Goal: Task Accomplishment & Management: Manage account settings

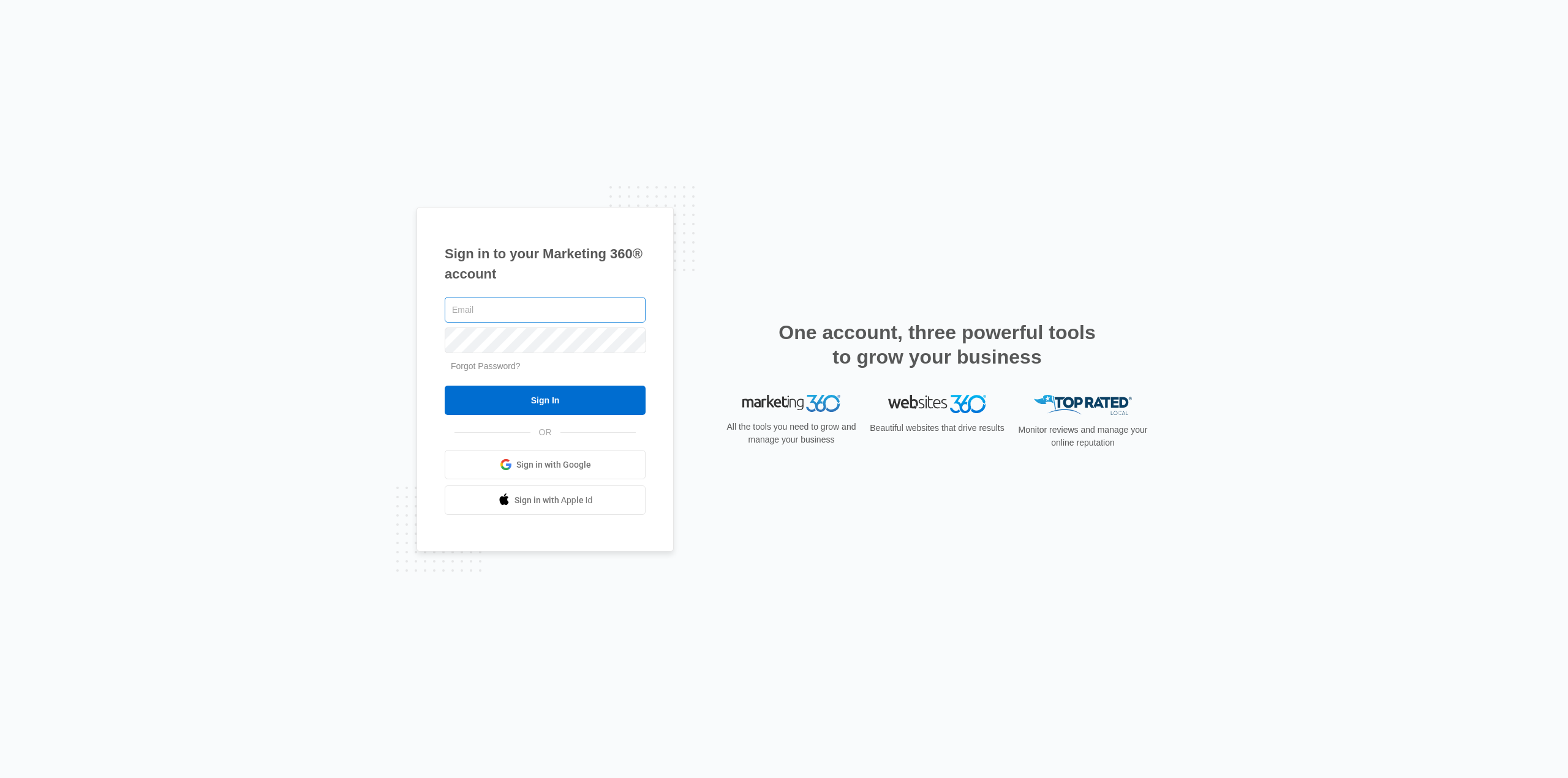
type input "[EMAIL_ADDRESS][DOMAIN_NAME]"
click at [536, 393] on input "Sign In" at bounding box center [545, 400] width 201 height 29
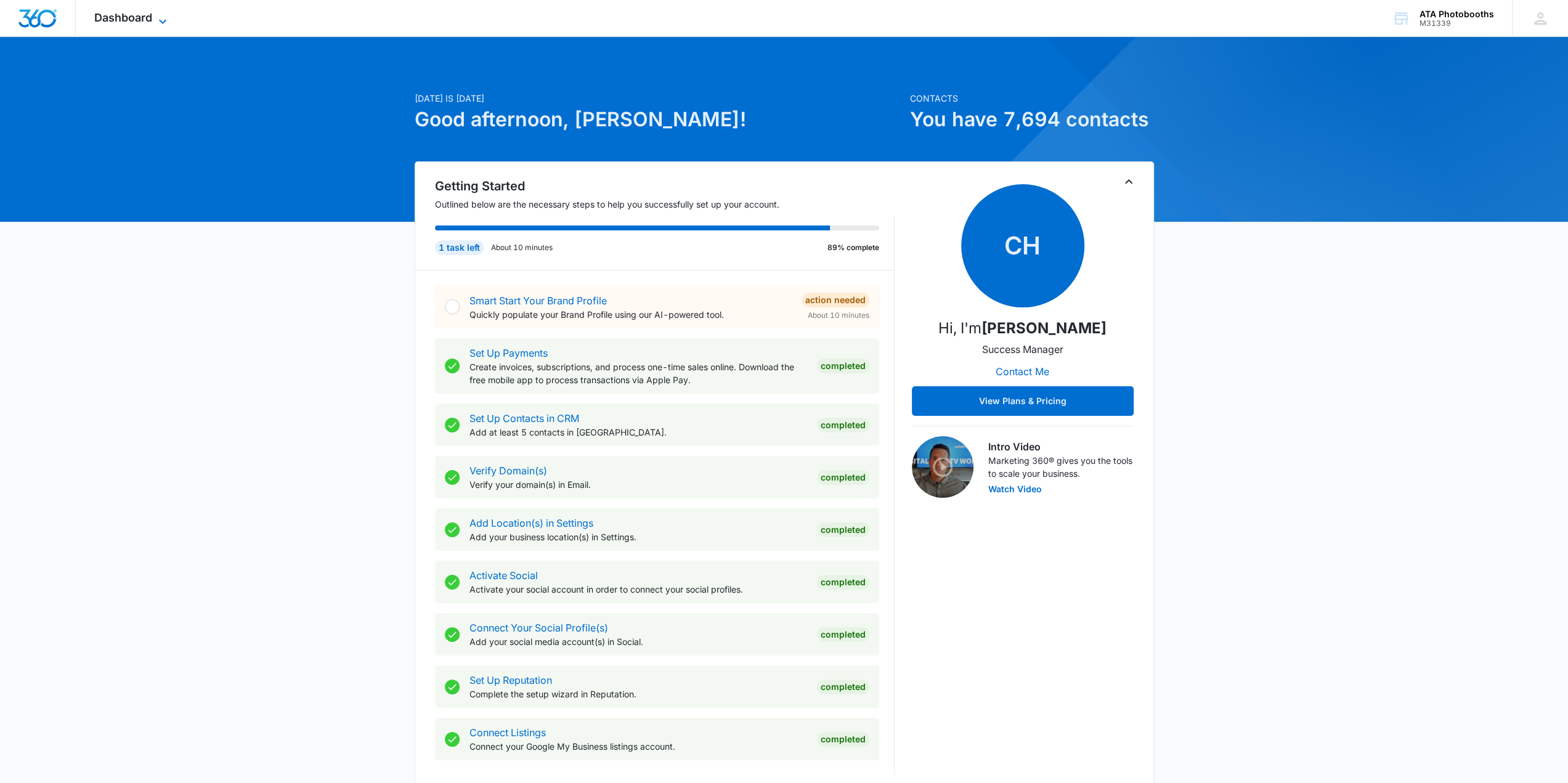
click at [137, 18] on span "Dashboard" at bounding box center [123, 18] width 58 height 13
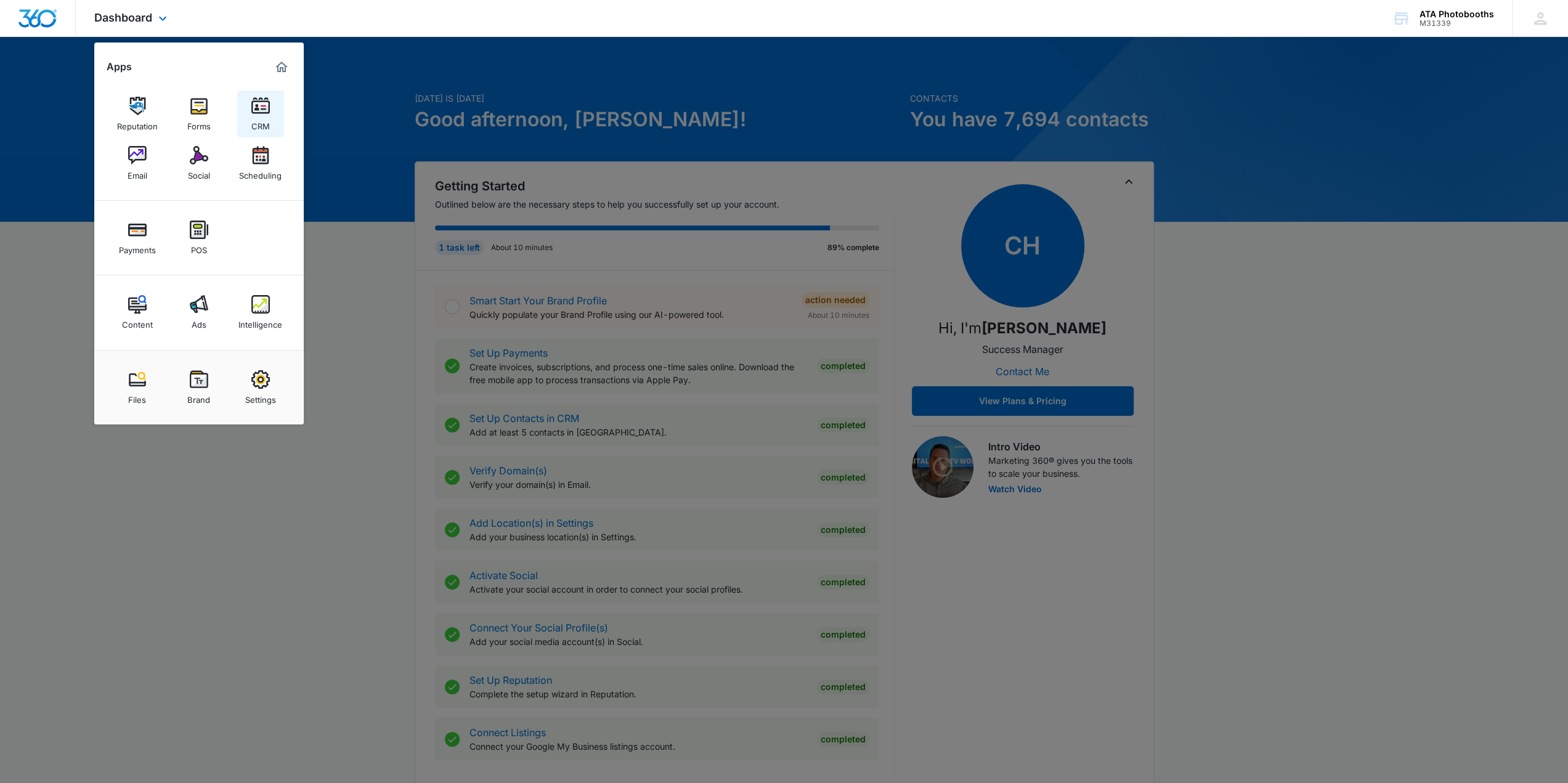
click at [253, 108] on img at bounding box center [261, 106] width 19 height 19
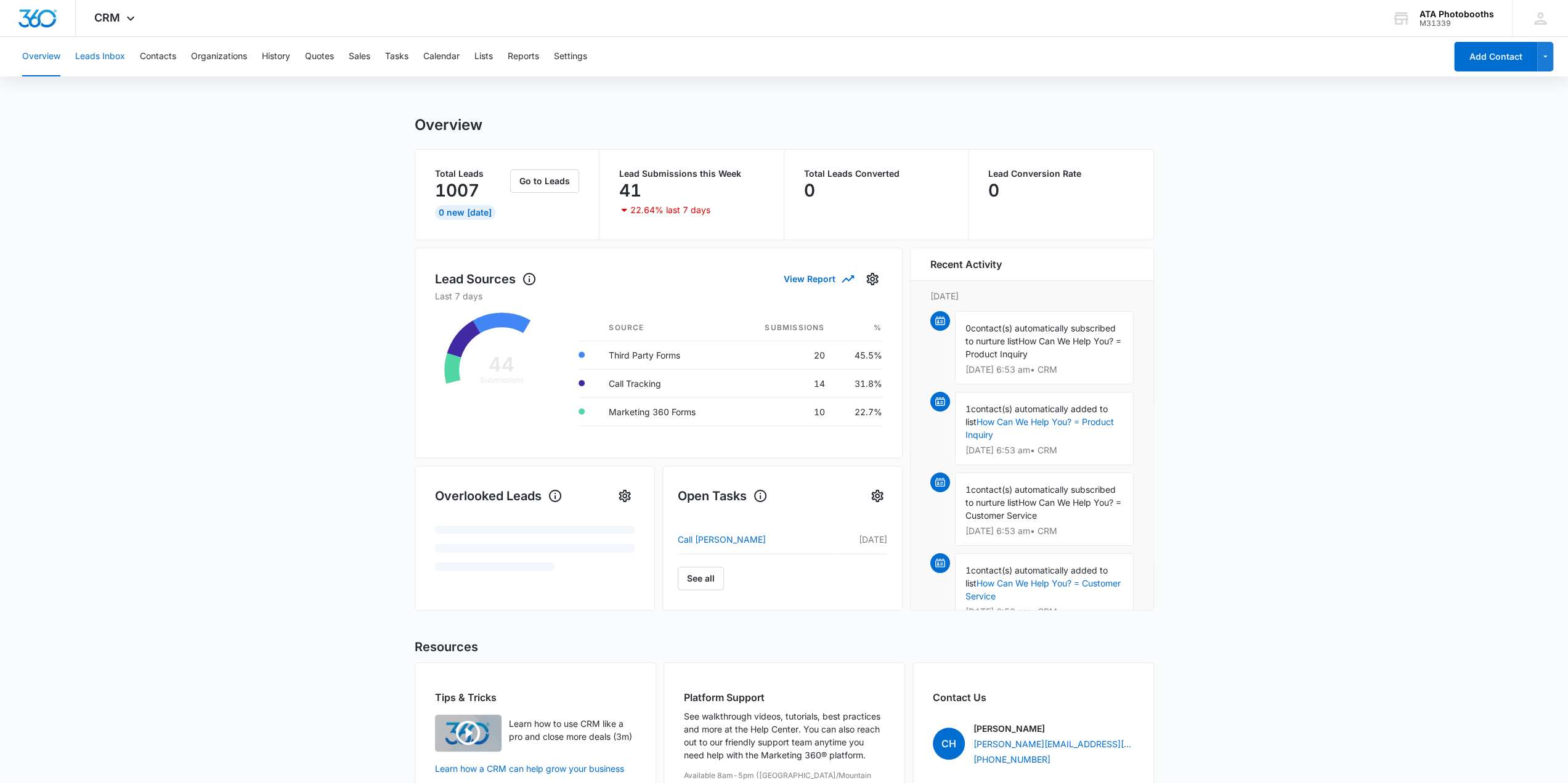
click at [108, 60] on button "Leads Inbox" at bounding box center [100, 56] width 50 height 40
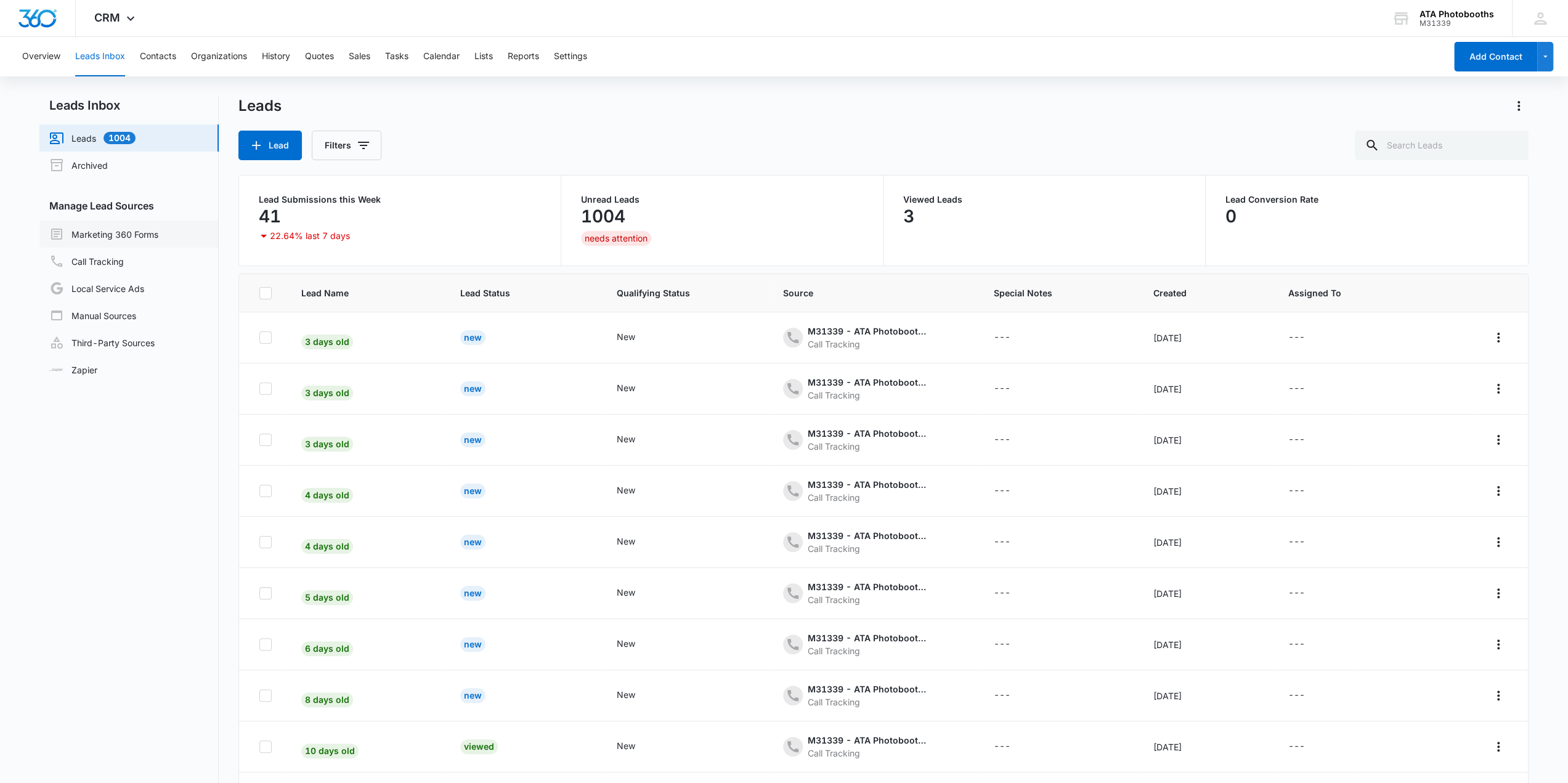
click at [122, 231] on link "Marketing 360 Forms" at bounding box center [104, 234] width 109 height 15
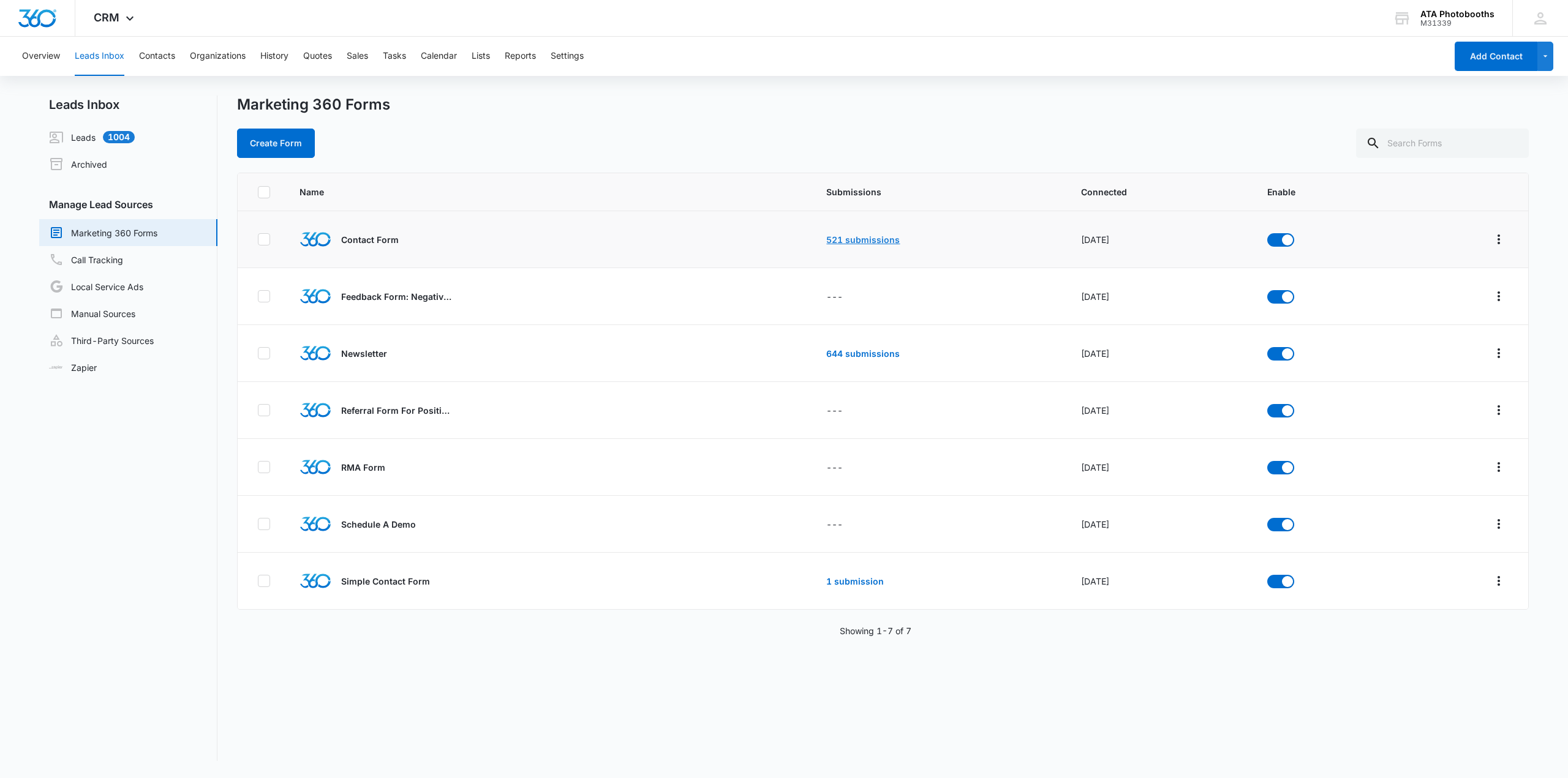
click at [862, 238] on link "521 submissions" at bounding box center [863, 239] width 74 height 10
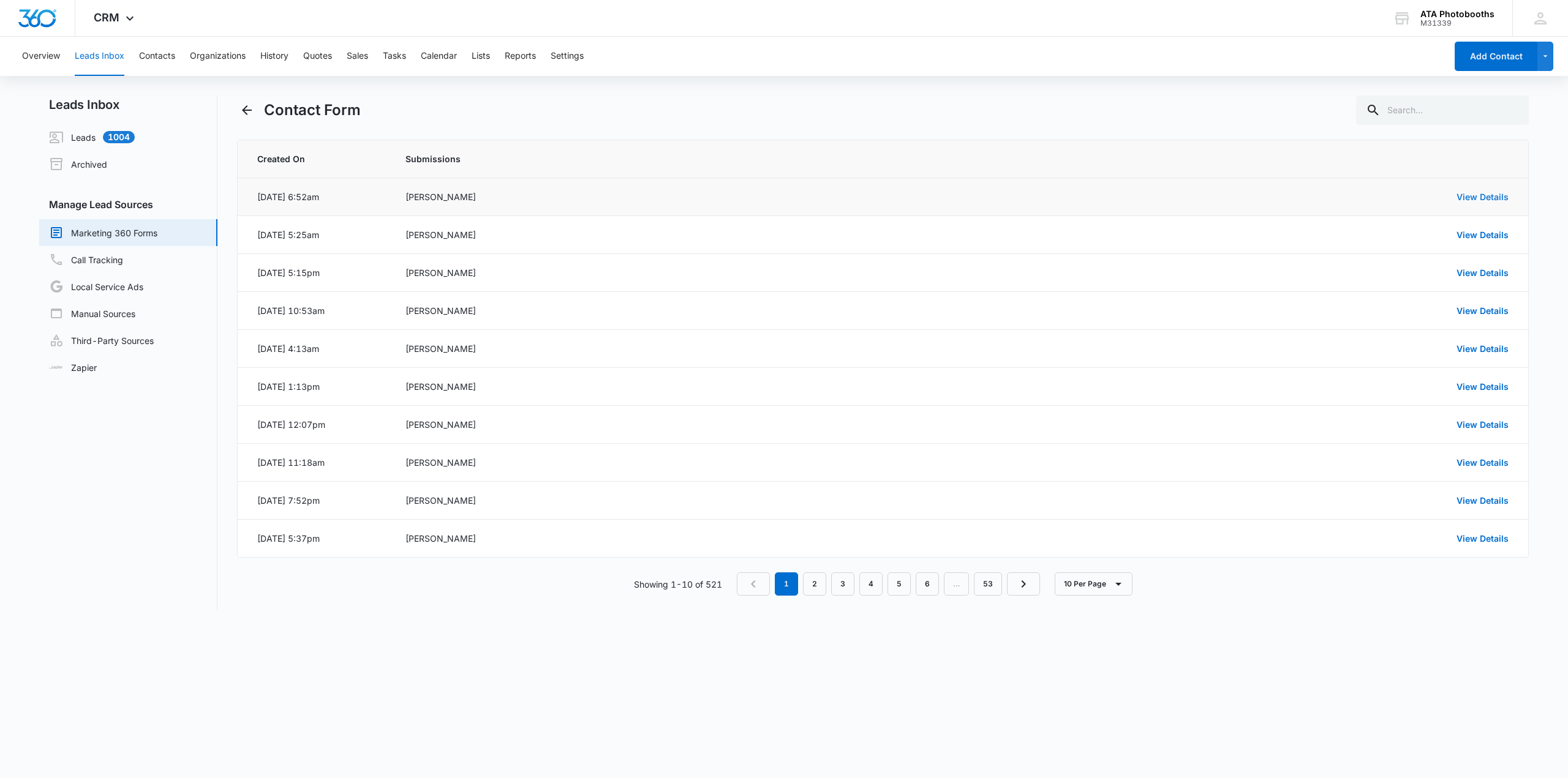
click at [1470, 198] on link "View Details" at bounding box center [1482, 196] width 52 height 10
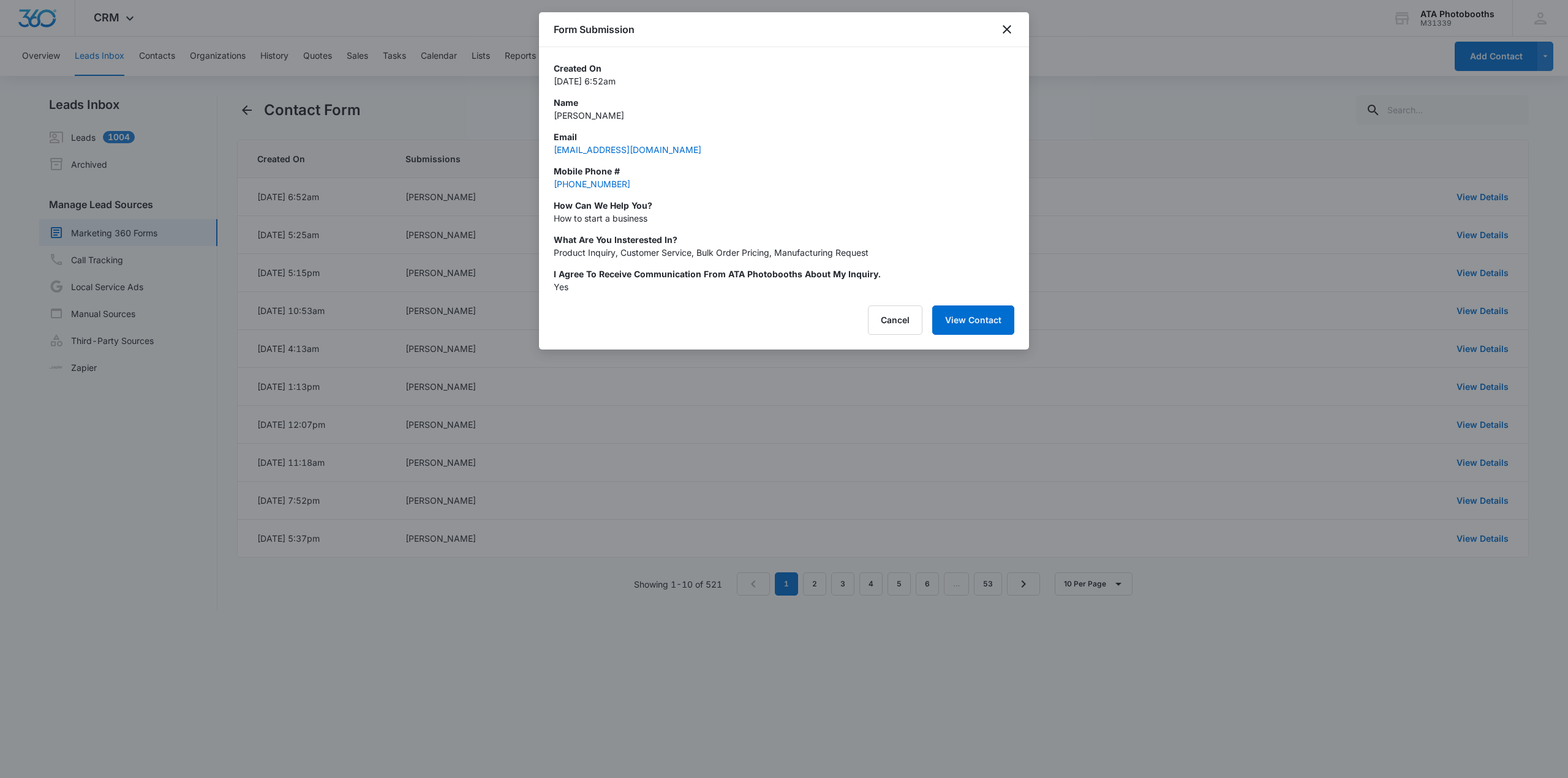
click at [1012, 20] on div "Form Submission" at bounding box center [784, 29] width 490 height 35
click at [1005, 30] on icon "close" at bounding box center [1007, 29] width 15 height 15
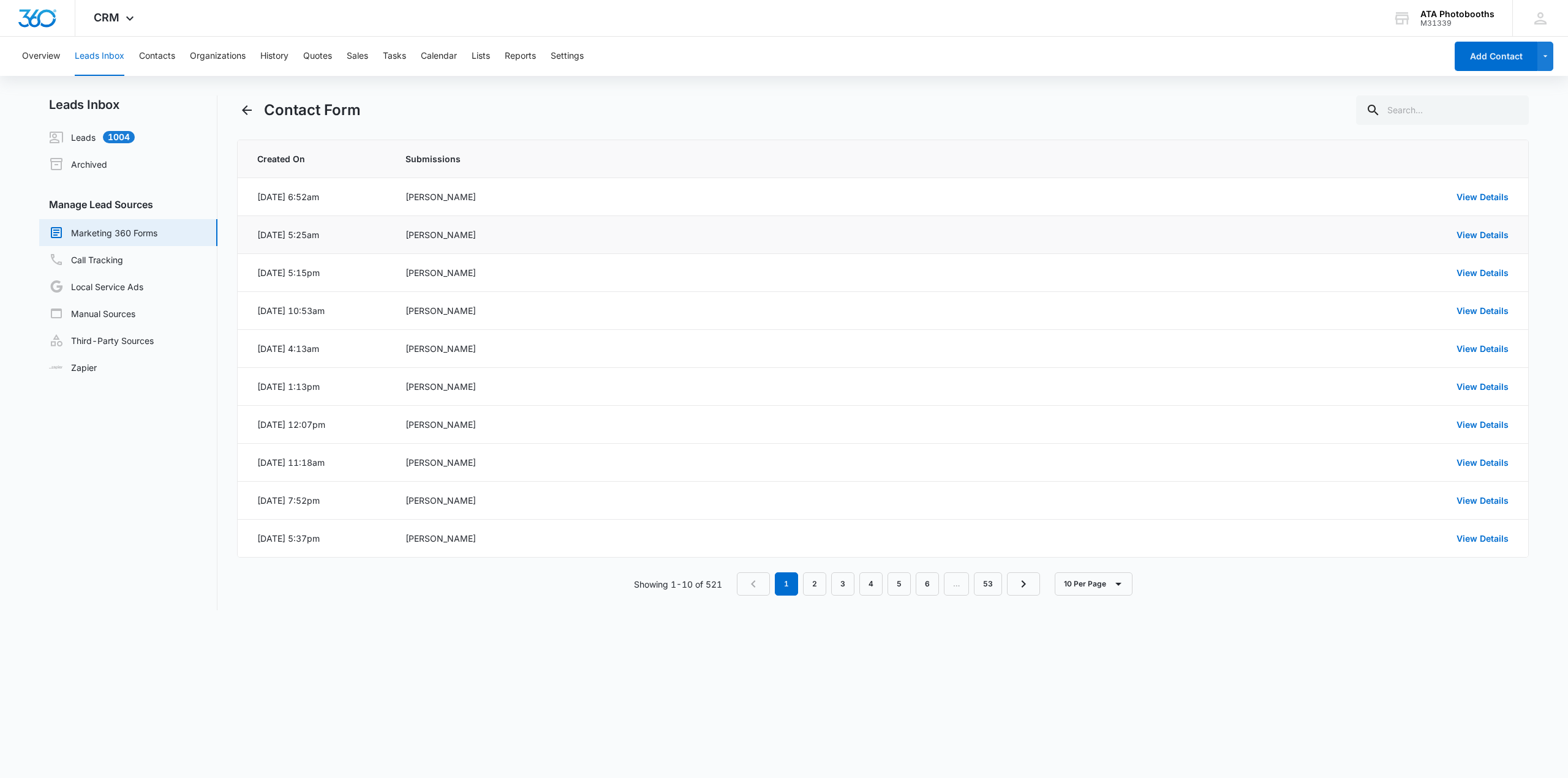
click at [1482, 228] on div "View Details" at bounding box center [1262, 235] width 493 height 13
click at [1475, 234] on link "View Details" at bounding box center [1482, 235] width 52 height 10
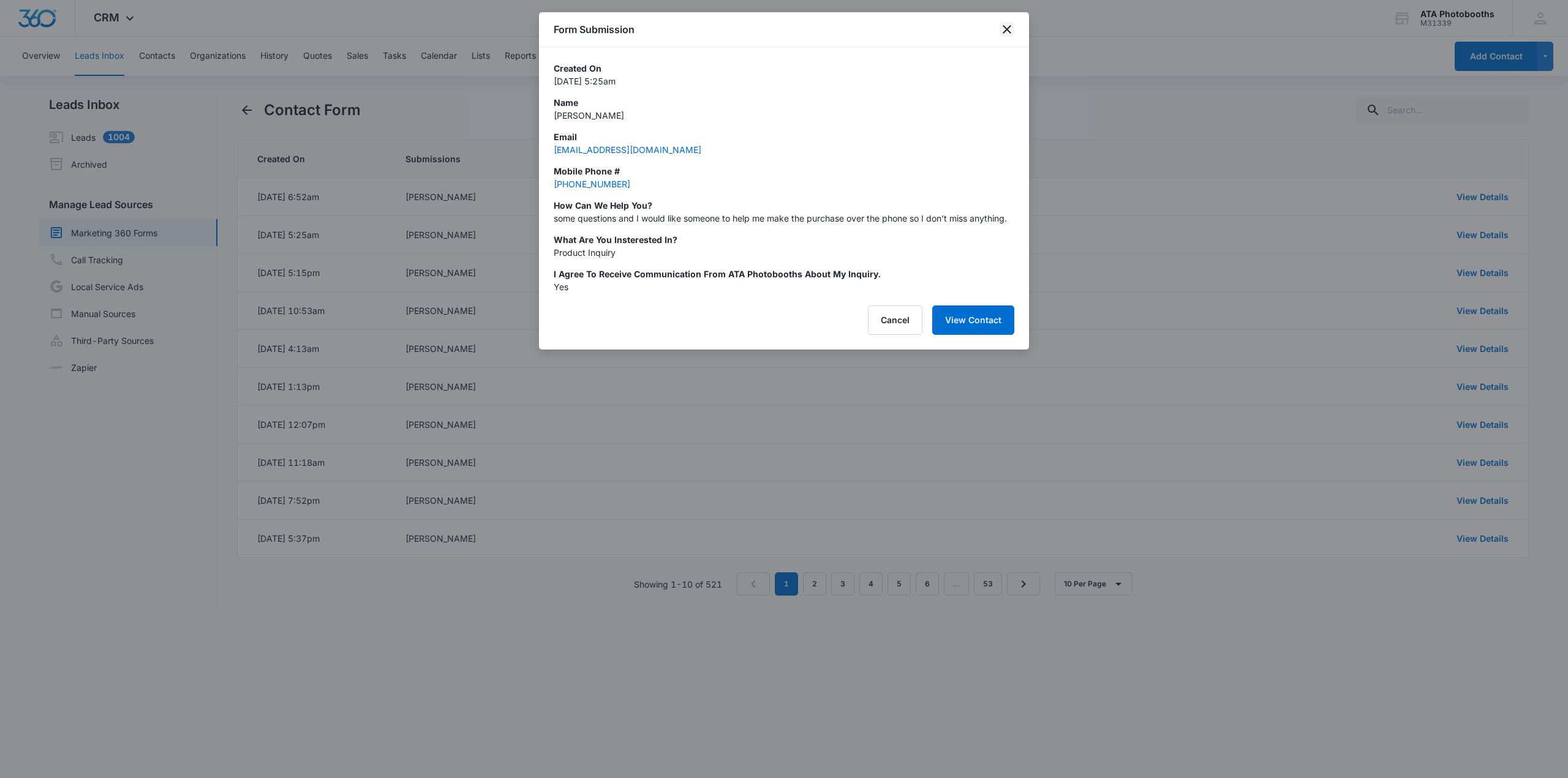
click at [1003, 30] on icon "close" at bounding box center [1007, 29] width 15 height 15
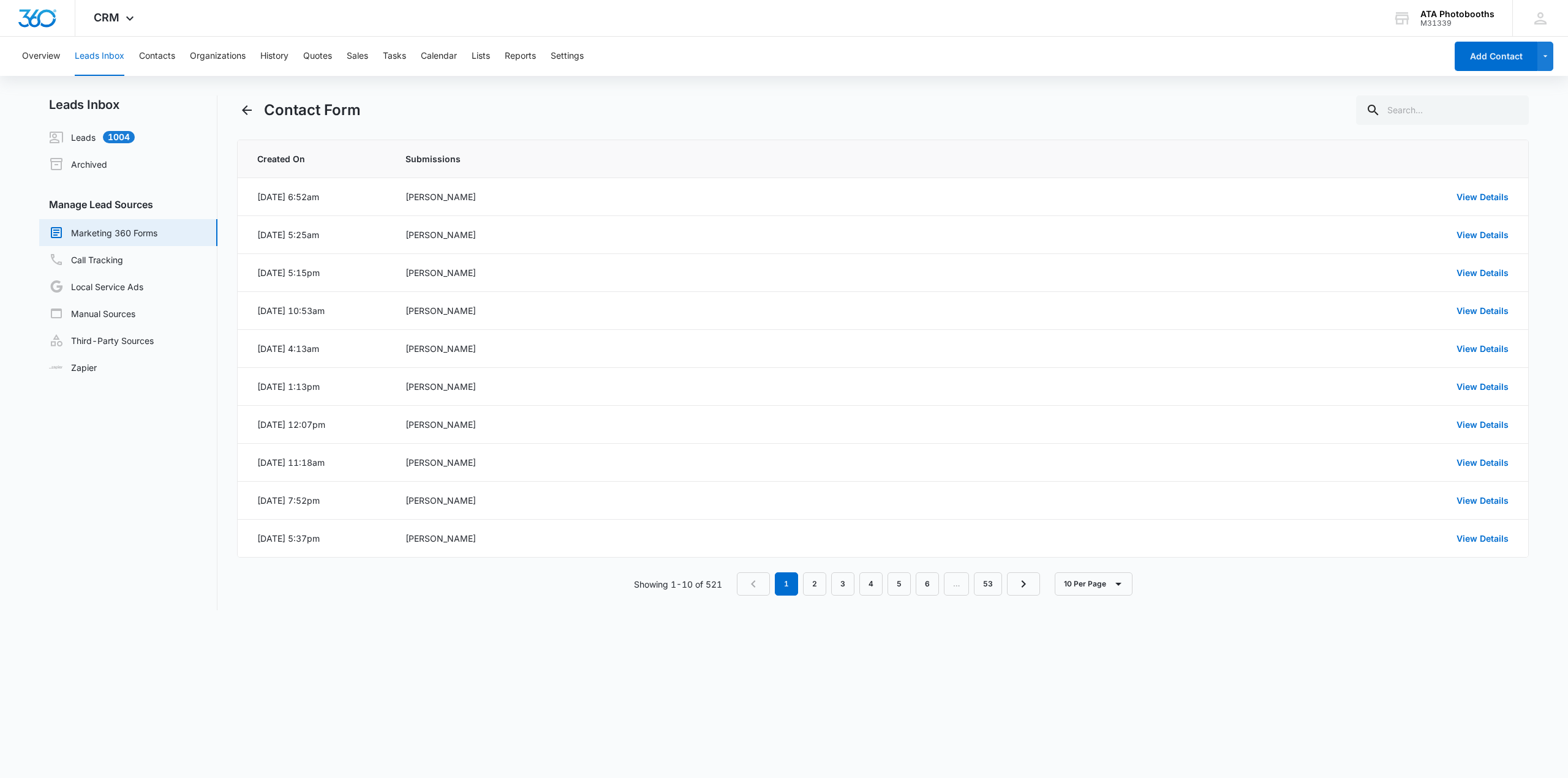
click at [369, 673] on body "CRM Apps Reputation Forms CRM Email Social Scheduling Payments POS Content Ads …" at bounding box center [784, 389] width 1568 height 778
click at [127, 512] on nav "Leads Inbox Leads 1004 Archived Manage Lead Sources Marketing 360 Forms Call Tr…" at bounding box center [129, 353] width 179 height 515
click at [1503, 189] on td "View Details" at bounding box center [1264, 197] width 527 height 38
click at [1497, 193] on link "View Details" at bounding box center [1482, 196] width 52 height 10
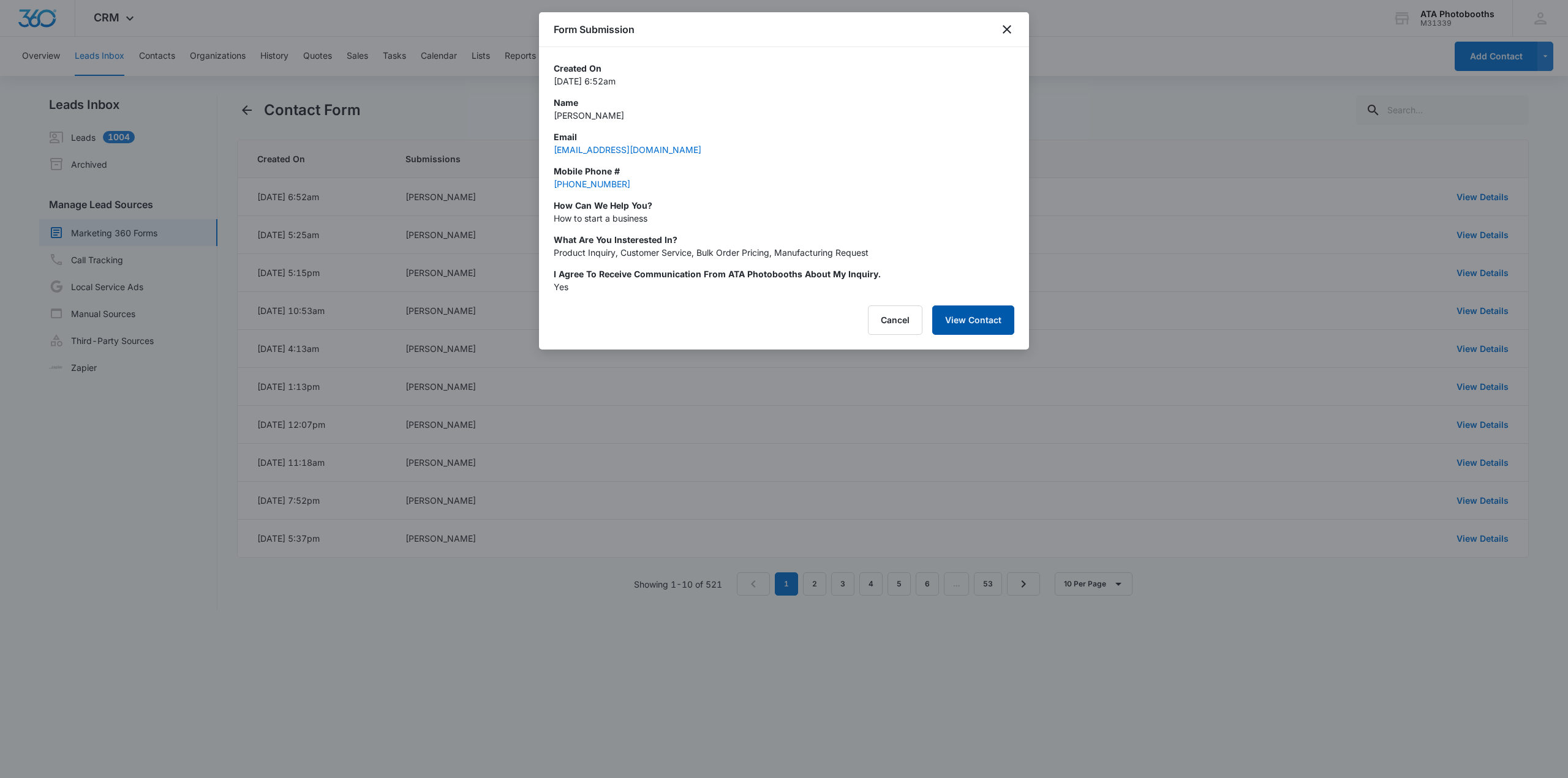
click at [969, 316] on button "View Contact" at bounding box center [973, 320] width 82 height 29
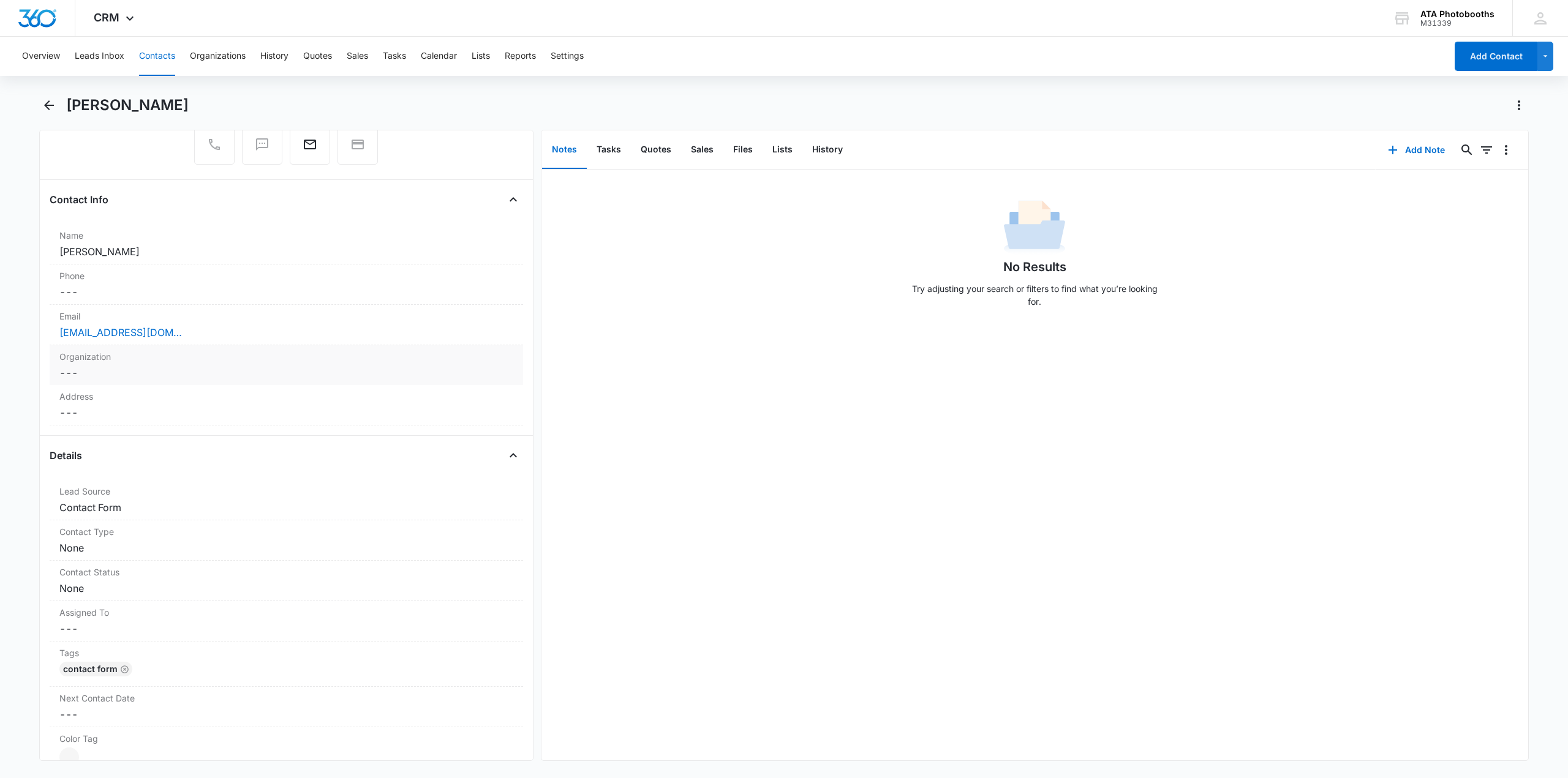
scroll to position [62, 0]
